Goal: Complete application form

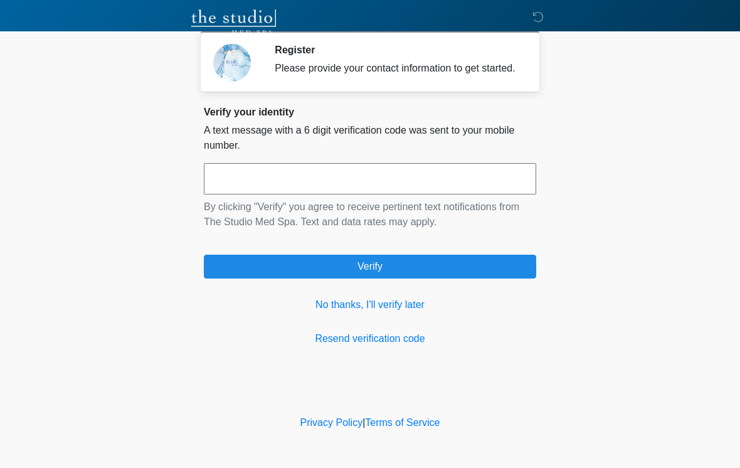
scroll to position [203, 0]
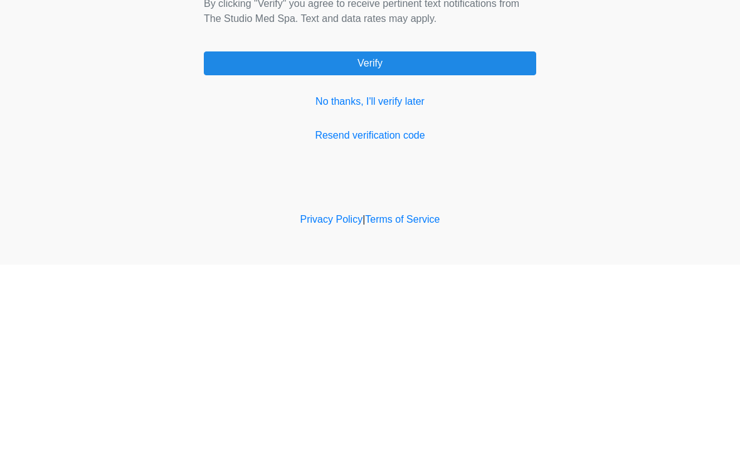
click at [329, 194] on input "text" at bounding box center [370, 178] width 332 height 31
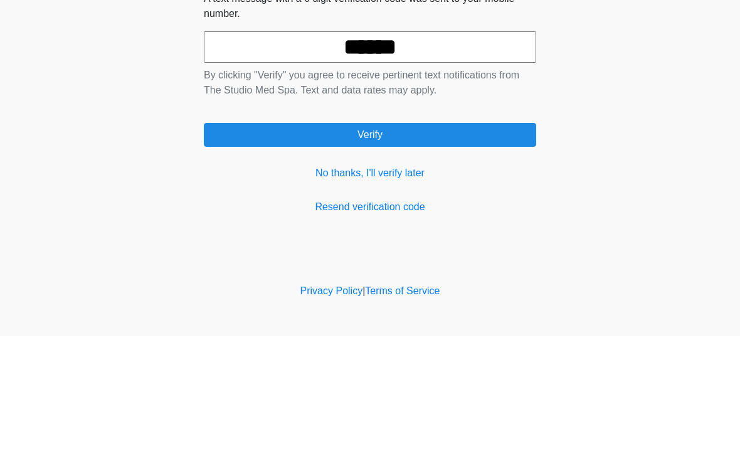
type input "******"
click at [411, 255] on button "Verify" at bounding box center [370, 267] width 332 height 24
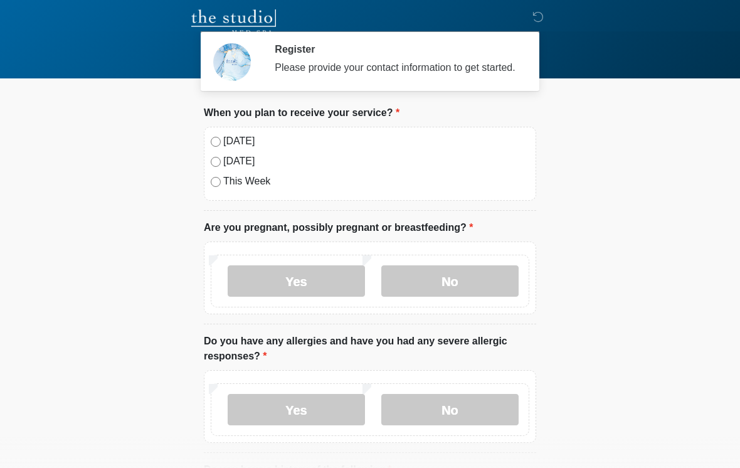
scroll to position [0, 0]
click at [478, 277] on label "No" at bounding box center [449, 281] width 137 height 31
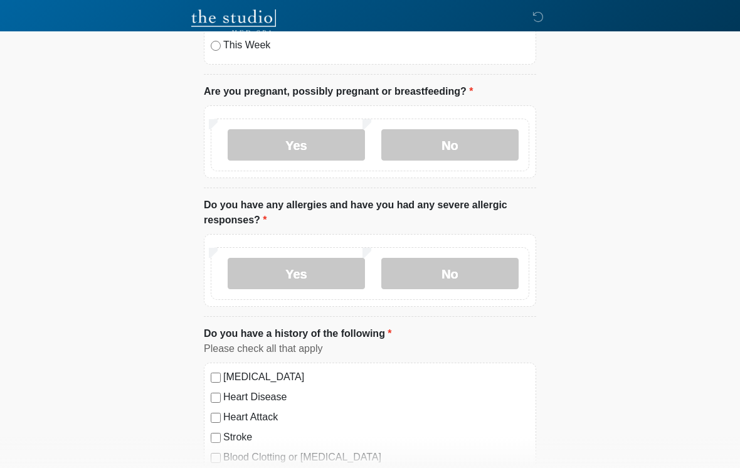
scroll to position [143, 0]
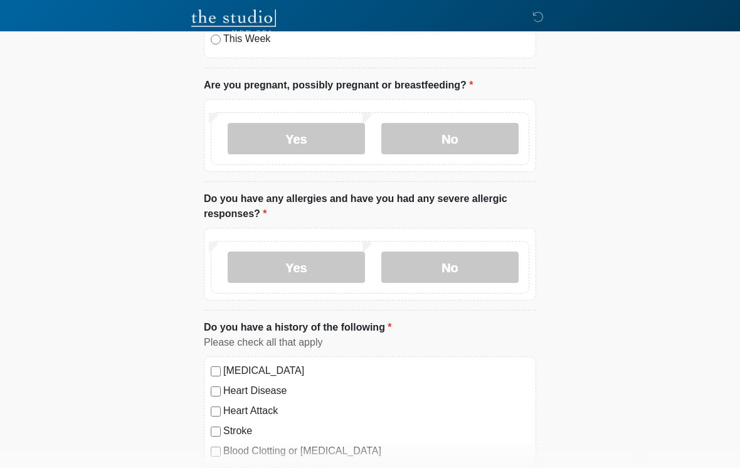
click at [478, 261] on label "No" at bounding box center [449, 266] width 137 height 31
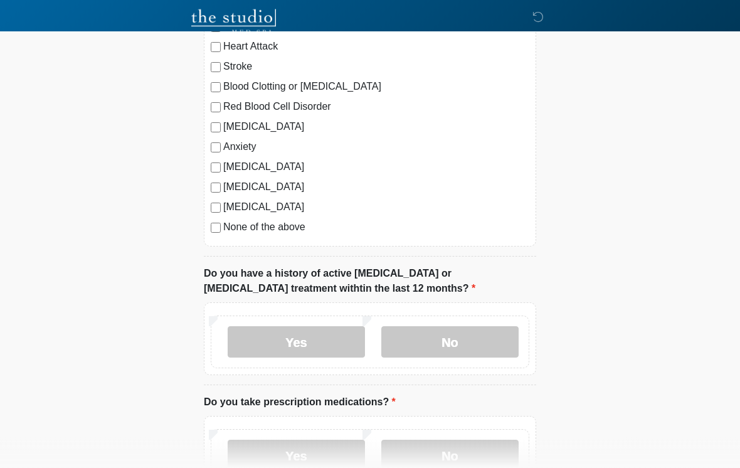
scroll to position [508, 0]
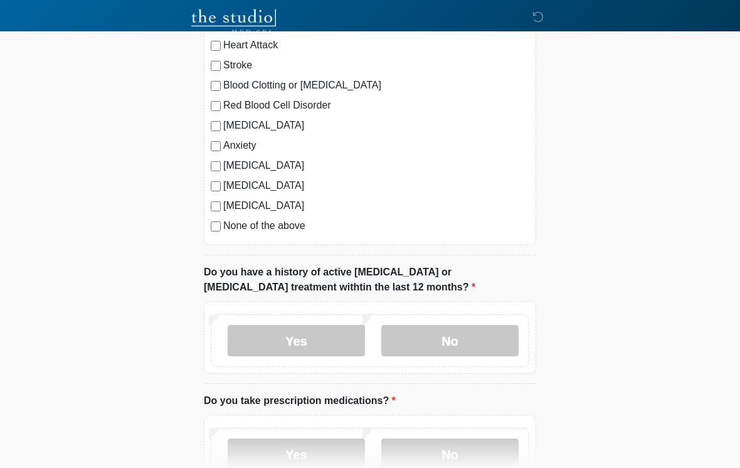
click at [481, 338] on label "No" at bounding box center [449, 340] width 137 height 31
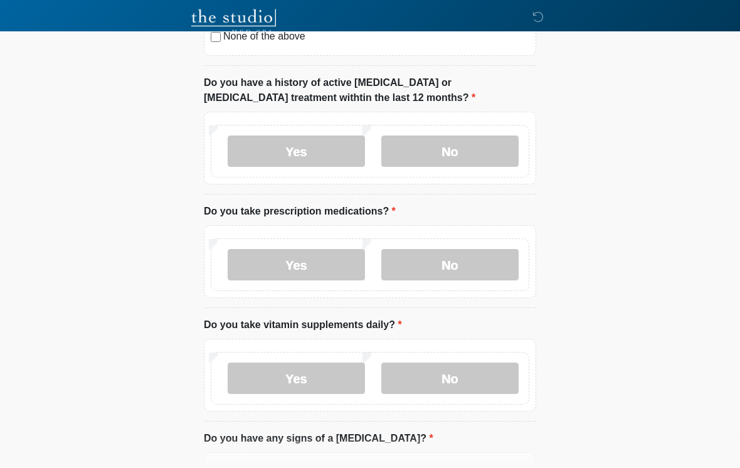
scroll to position [700, 0]
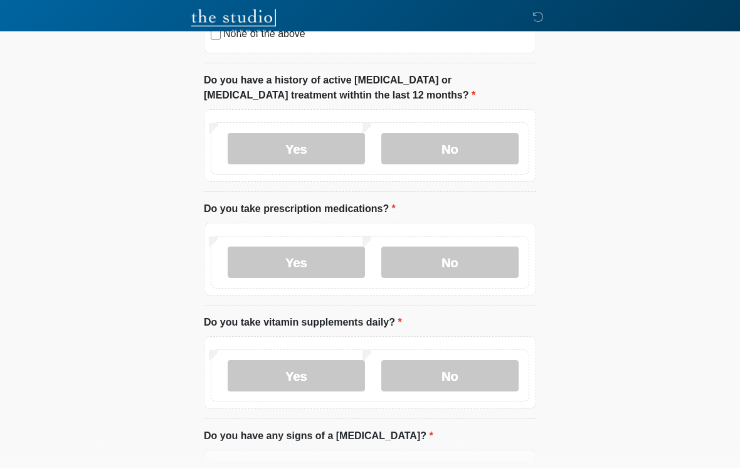
click at [478, 262] on label "No" at bounding box center [449, 262] width 137 height 31
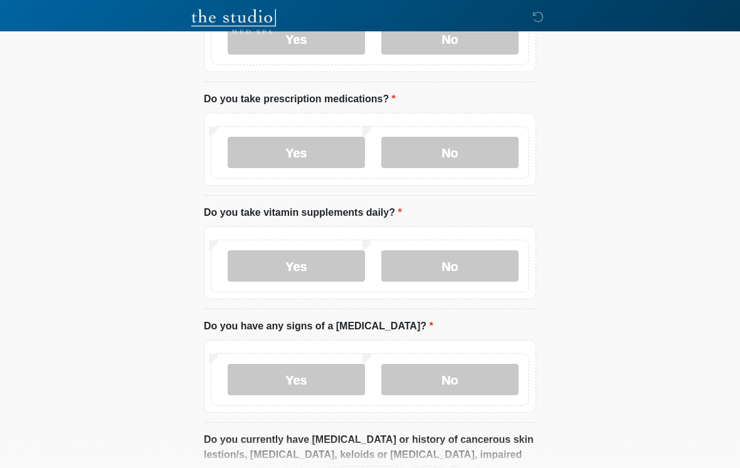
scroll to position [814, 0]
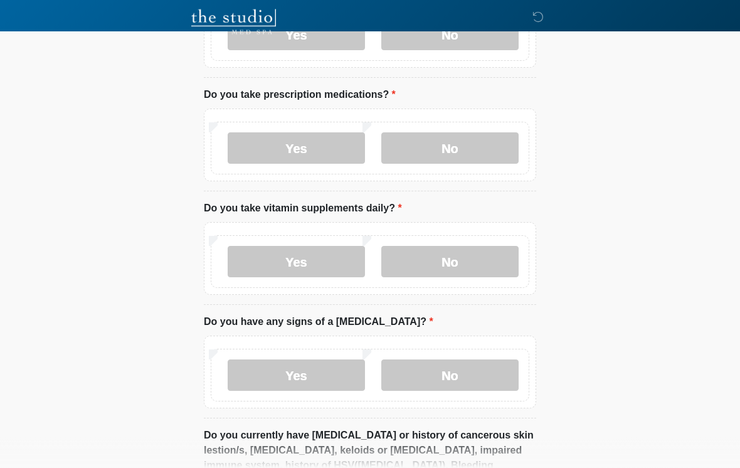
click at [483, 256] on label "No" at bounding box center [449, 261] width 137 height 31
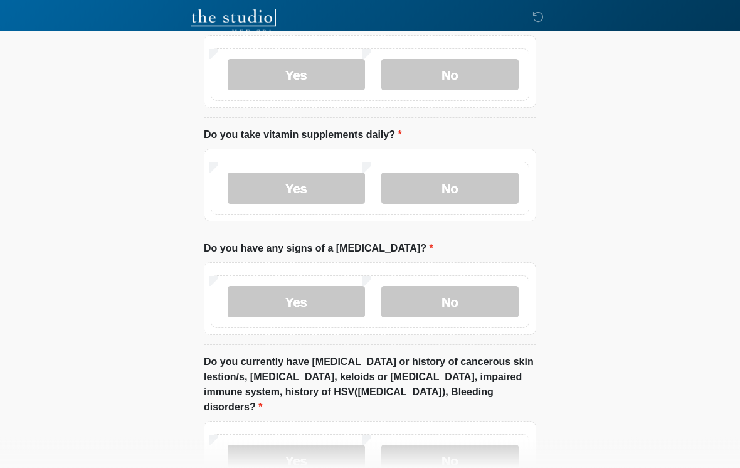
click at [489, 294] on label "No" at bounding box center [449, 302] width 137 height 31
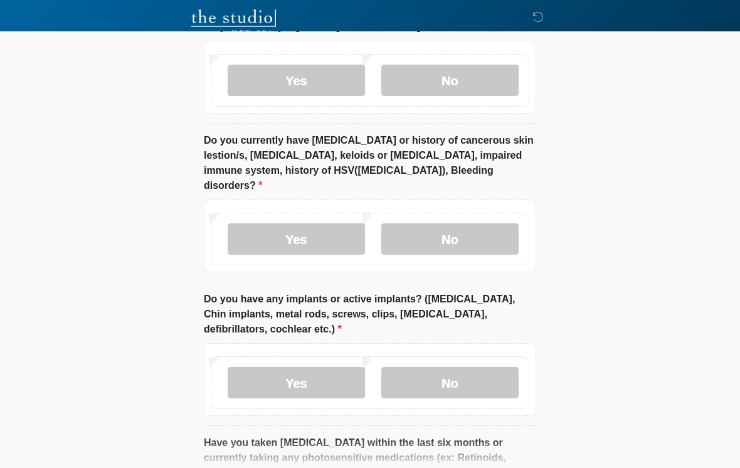
scroll to position [1108, 0]
click at [468, 228] on label "No" at bounding box center [449, 239] width 137 height 31
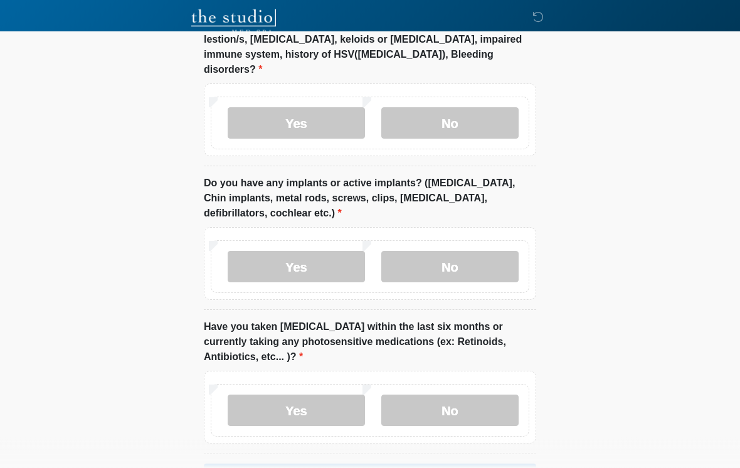
scroll to position [1233, 0]
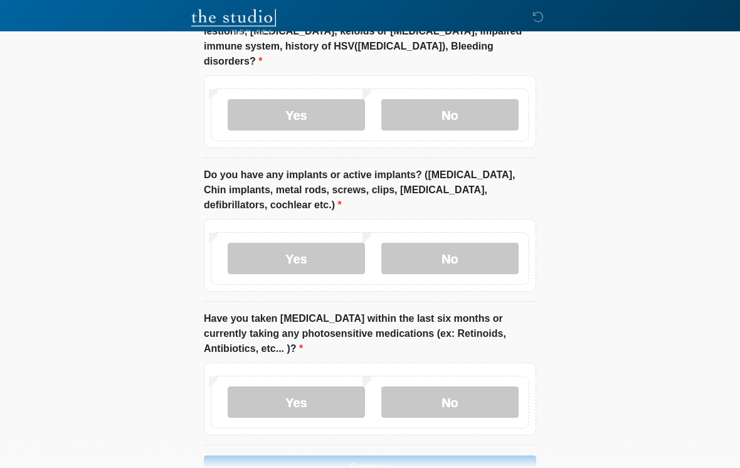
click at [468, 243] on label "No" at bounding box center [449, 258] width 137 height 31
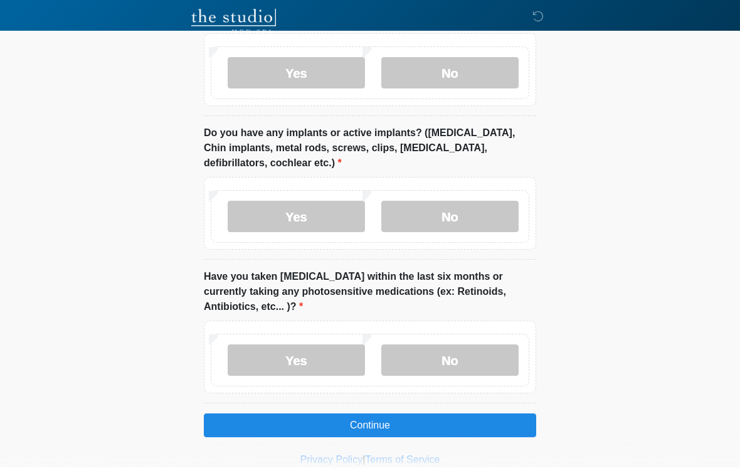
click at [475, 345] on label "No" at bounding box center [449, 360] width 137 height 31
click at [417, 414] on button "Continue" at bounding box center [370, 426] width 332 height 24
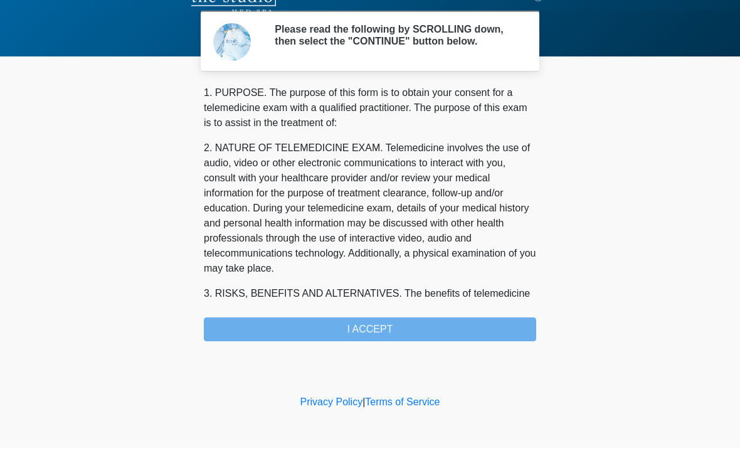
scroll to position [0, 0]
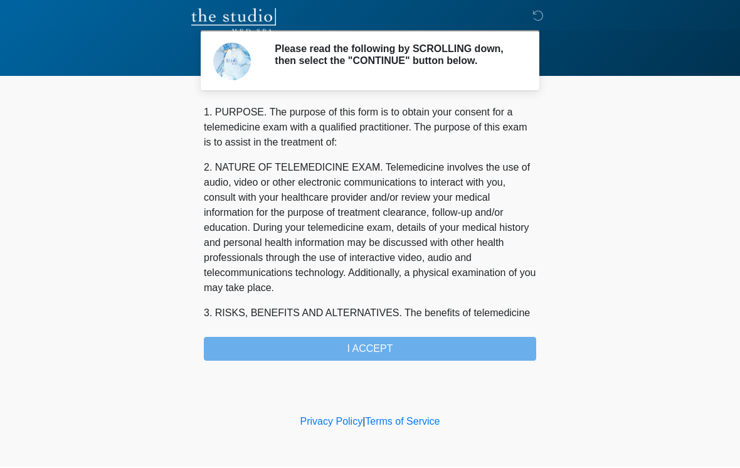
click at [412, 353] on div "1. PURPOSE. The purpose of this form is to obtain your consent for a telemedici…" at bounding box center [370, 234] width 332 height 256
click at [391, 354] on div "1. PURPOSE. The purpose of this form is to obtain your consent for a telemedici…" at bounding box center [370, 234] width 332 height 256
click at [379, 357] on div "1. PURPOSE. The purpose of this form is to obtain your consent for a telemedici…" at bounding box center [370, 234] width 332 height 256
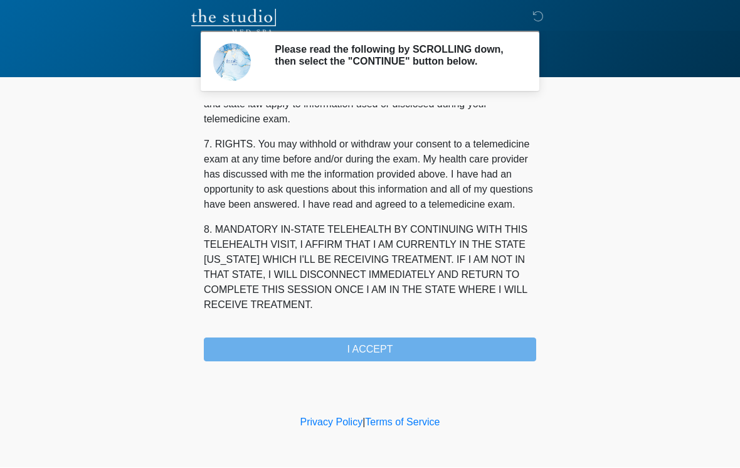
scroll to position [525, 0]
click at [402, 352] on button "I ACCEPT" at bounding box center [370, 350] width 332 height 24
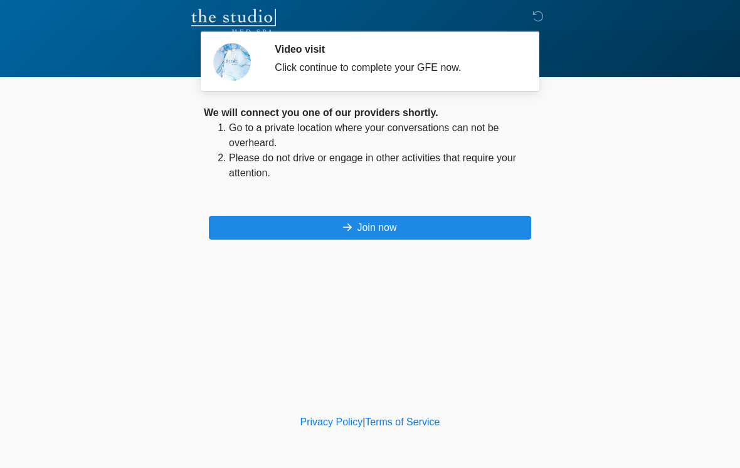
click at [398, 227] on button "Join now" at bounding box center [370, 228] width 322 height 24
